Goal: Find contact information: Find contact information

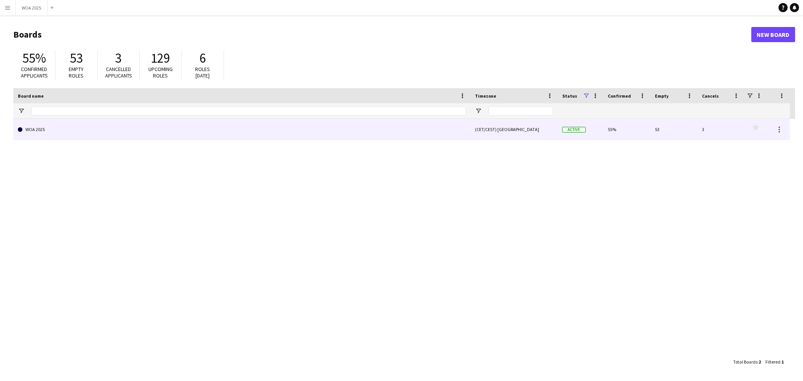
click at [236, 129] on link "WOA 2025" at bounding box center [242, 129] width 448 height 21
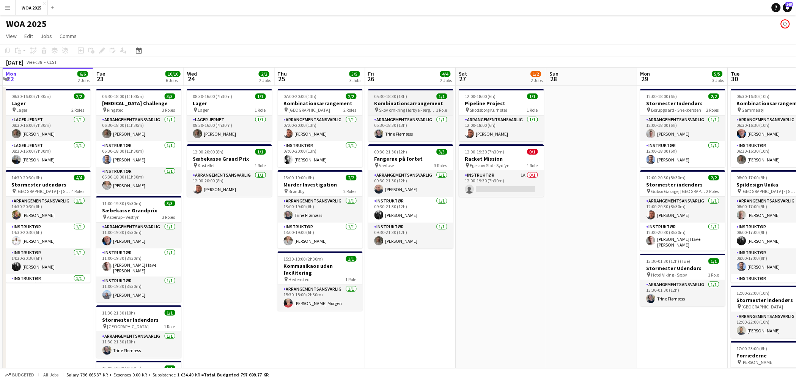
click at [410, 100] on h3 "Kombinationsarrangement" at bounding box center [410, 103] width 85 height 7
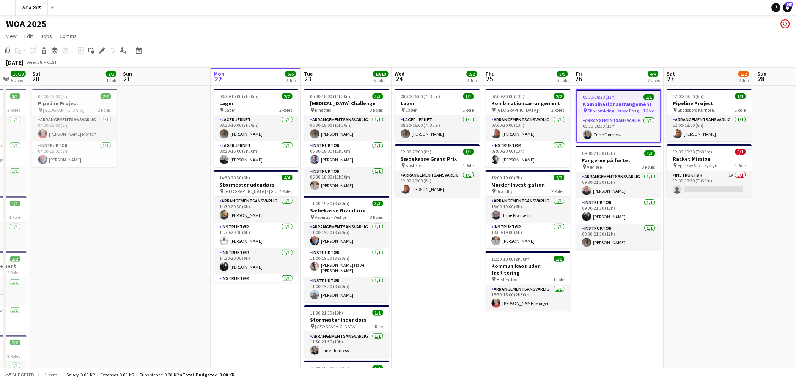
click at [617, 308] on app-date-cell "05:30-18:30 (13h) 1/1 Kombinationsarrangement pin Skov omkring [PERSON_NAME] 1 …" at bounding box center [618, 316] width 91 height 461
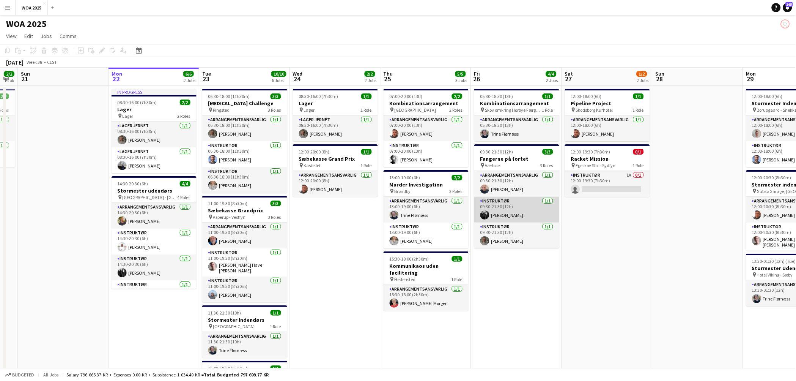
click at [528, 211] on app-card-role "Instruktør [DATE] 09:30-21:30 (12h) [PERSON_NAME]" at bounding box center [516, 210] width 85 height 26
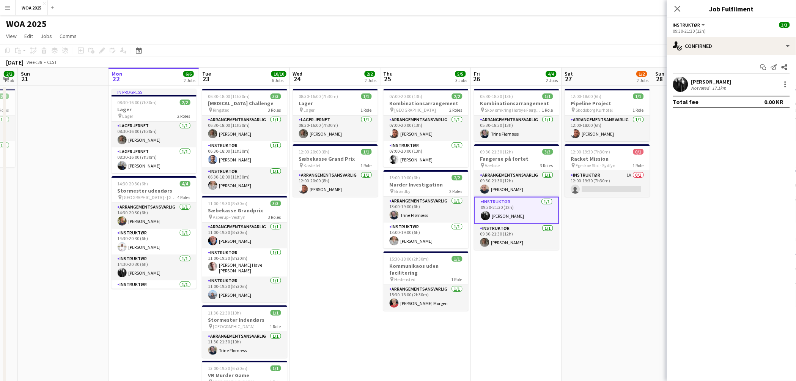
click at [716, 77] on div "[PERSON_NAME] Not rated 17.1km" at bounding box center [731, 84] width 129 height 15
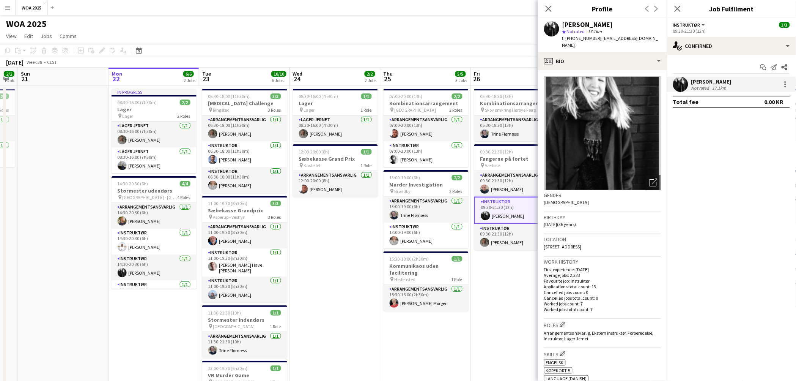
click at [608, 40] on span "| [EMAIL_ADDRESS][DOMAIN_NAME]" at bounding box center [610, 41] width 96 height 13
click at [580, 36] on span "t. [PHONE_NUMBER]" at bounding box center [581, 38] width 39 height 6
copy span "4536205369"
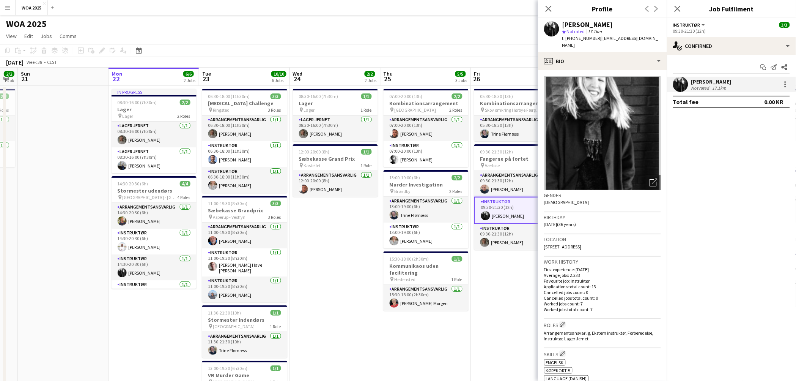
click at [625, 39] on span "| [EMAIL_ADDRESS][DOMAIN_NAME]" at bounding box center [610, 41] width 96 height 13
copy app-crew-profile "t. [PHONE_NUMBER] | [EMAIL_ADDRESS][DOMAIN_NAME] profile"
click at [651, 38] on div "[PERSON_NAME] star Not rated 17.1km t. [PHONE_NUMBER] | [EMAIL_ADDRESS][DOMAIN_…" at bounding box center [602, 35] width 129 height 34
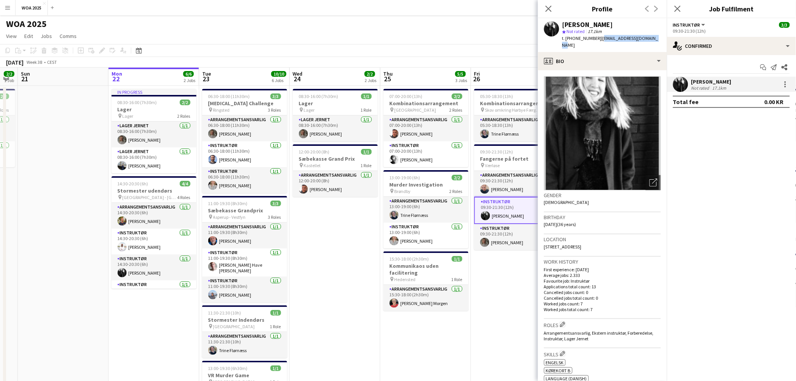
drag, startPoint x: 651, startPoint y: 38, endPoint x: 594, endPoint y: 37, distance: 57.3
click at [594, 37] on div "[PERSON_NAME] star Not rated 17.1km t. [PHONE_NUMBER] | [EMAIL_ADDRESS][DOMAIN_…" at bounding box center [602, 35] width 129 height 34
copy span "[EMAIL_ADDRESS][DOMAIN_NAME]"
click at [497, 242] on app-card-role "Instruktør [DATE] 09:30-21:30 (12h) [PERSON_NAME]" at bounding box center [516, 237] width 85 height 26
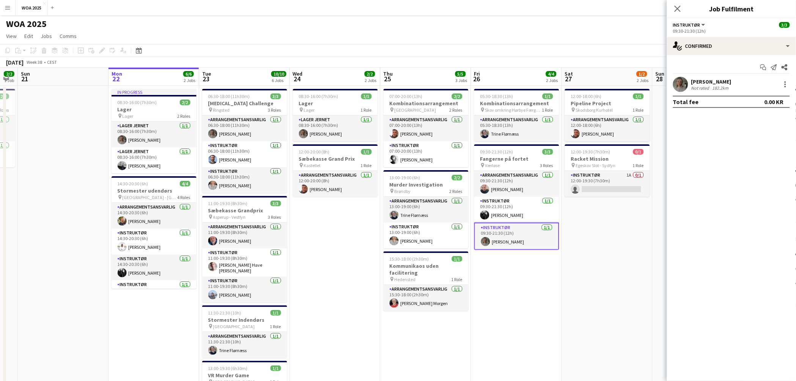
click at [704, 79] on div "[PERSON_NAME]" at bounding box center [711, 81] width 40 height 7
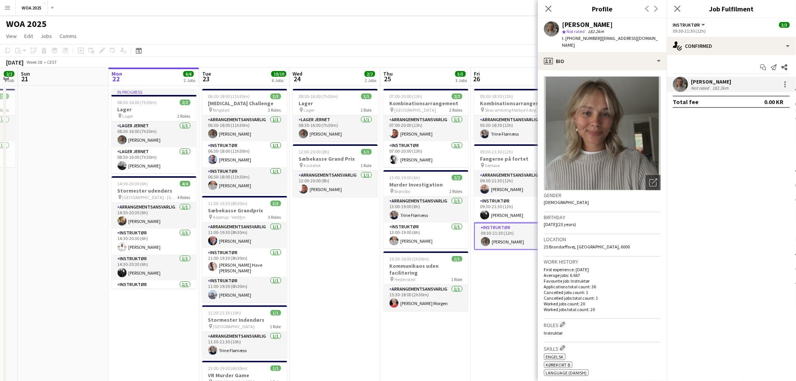
drag, startPoint x: 658, startPoint y: 38, endPoint x: 594, endPoint y: 39, distance: 63.8
click at [594, 39] on div "[PERSON_NAME] star Not rated 182.2km t. [PHONE_NUMBER] | [EMAIL_ADDRESS][DOMAIN…" at bounding box center [602, 35] width 129 height 34
copy span "[EMAIL_ADDRESS][DOMAIN_NAME]"
click at [580, 36] on span "t. [PHONE_NUMBER]" at bounding box center [581, 38] width 39 height 6
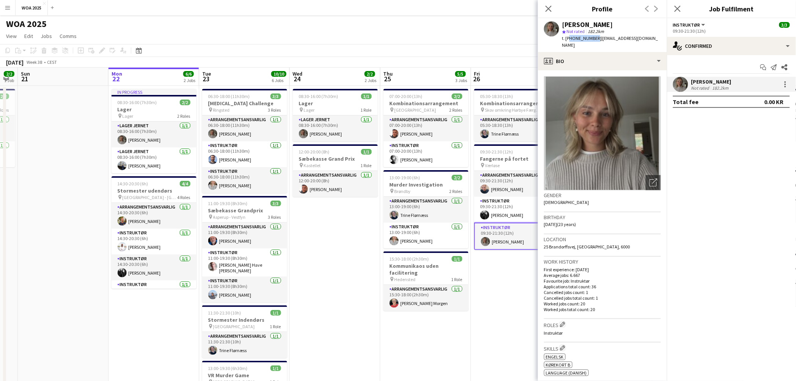
copy span "4542433485"
click at [503, 213] on app-card-role "Instruktør [DATE] 09:30-21:30 (12h) [PERSON_NAME]" at bounding box center [516, 210] width 85 height 26
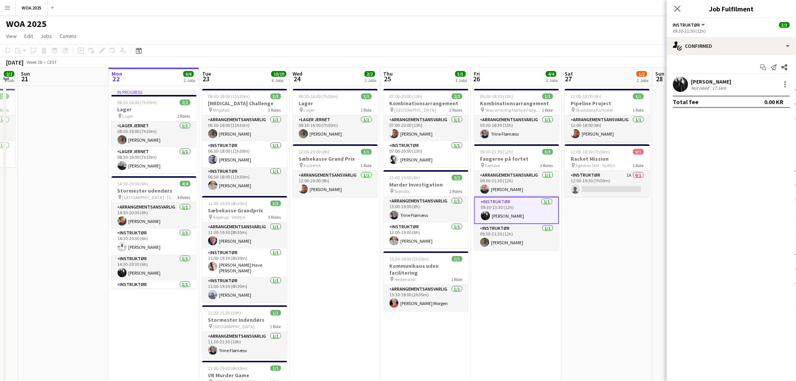
click at [703, 83] on div "[PERSON_NAME]" at bounding box center [711, 81] width 40 height 7
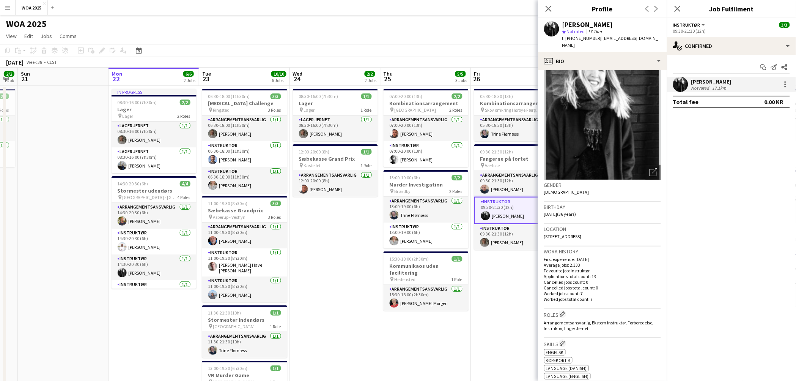
scroll to position [11, 0]
click at [582, 233] on span "[STREET_ADDRESS]" at bounding box center [563, 236] width 38 height 6
